Goal: Go to known website: Access a specific website the user already knows

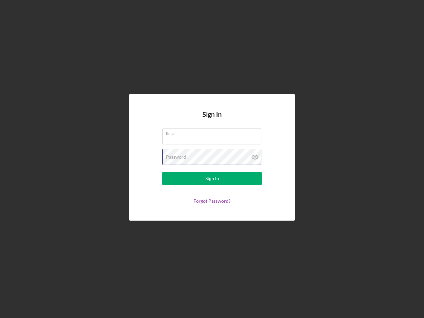
click at [212, 159] on div "Password" at bounding box center [211, 157] width 99 height 17
click at [255, 157] on icon at bounding box center [255, 157] width 17 height 17
